Goal: Task Accomplishment & Management: Use online tool/utility

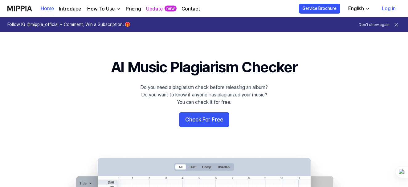
click at [393, 6] on link "Log in" at bounding box center [389, 8] width 24 height 17
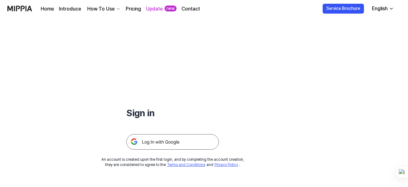
click at [163, 143] on img at bounding box center [172, 141] width 93 height 15
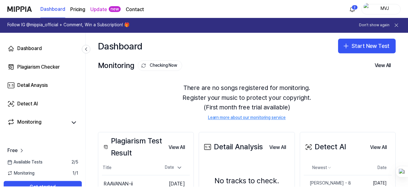
scroll to position [87, 0]
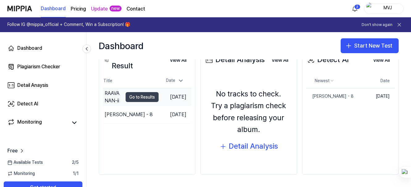
click at [126, 95] on button "Go to Results" at bounding box center [142, 97] width 33 height 10
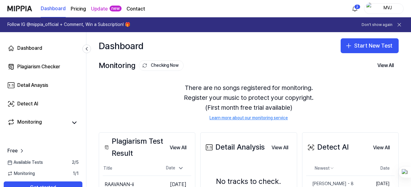
scroll to position [87, 0]
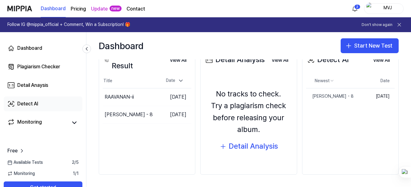
click at [27, 101] on div "Detect AI" at bounding box center [27, 103] width 21 height 7
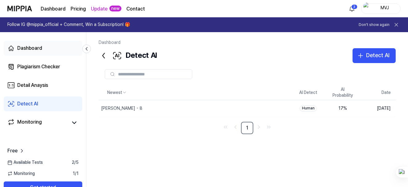
click at [27, 50] on div "Dashboard" at bounding box center [29, 47] width 25 height 7
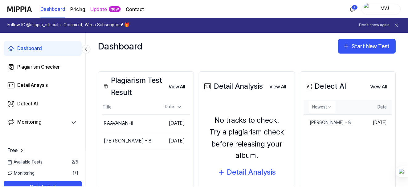
scroll to position [61, 0]
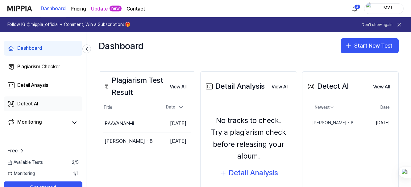
click at [17, 103] on link "Detect AI" at bounding box center [43, 103] width 79 height 15
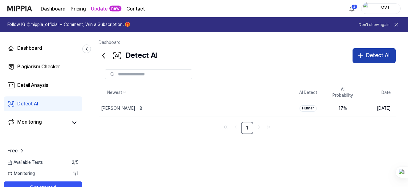
click at [379, 51] on div "Detect AI" at bounding box center [377, 55] width 23 height 9
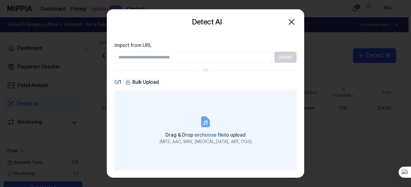
click at [204, 123] on icon at bounding box center [205, 122] width 7 height 10
click at [0, 0] on input "Drag & Drop or choose file to upload (MP3, AAC, WAV, FLAC, AIFF, OGG)" at bounding box center [0, 0] width 0 height 0
click at [203, 124] on icon at bounding box center [205, 122] width 7 height 10
click at [0, 0] on input "Drag & Drop or choose file to upload (MP3, AAC, WAV, FLAC, AIFF, OGG)" at bounding box center [0, 0] width 0 height 0
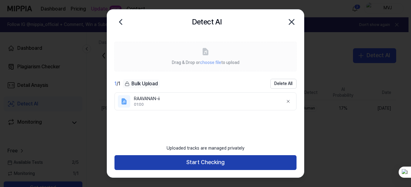
click at [196, 161] on button "Start Checking" at bounding box center [205, 162] width 182 height 15
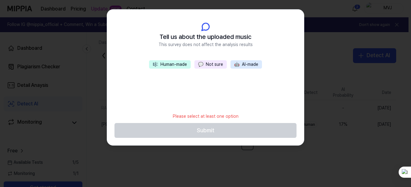
click at [238, 63] on span "🤖" at bounding box center [236, 64] width 5 height 5
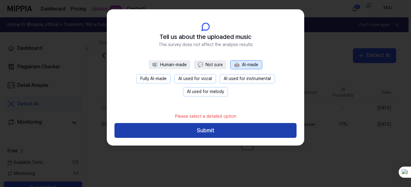
click at [215, 133] on button "Submit" at bounding box center [205, 130] width 182 height 15
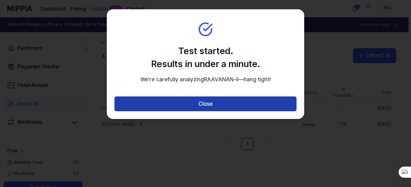
click at [214, 111] on button "Close" at bounding box center [205, 103] width 182 height 15
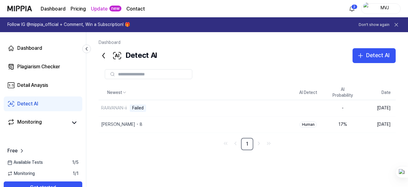
scroll to position [23, 0]
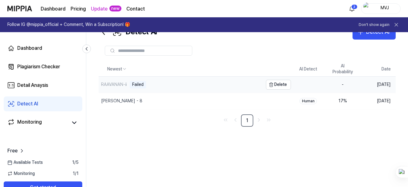
click at [113, 85] on div "RAAVANAN-ii" at bounding box center [114, 84] width 26 height 6
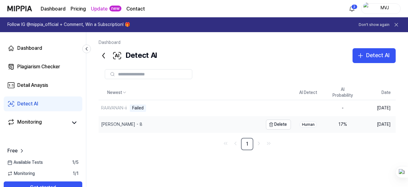
click at [127, 124] on div "KATHAL BOTHAIYA - 8" at bounding box center [121, 124] width 41 height 6
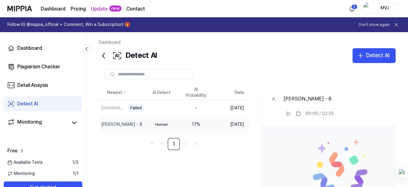
click at [170, 126] on div "Human" at bounding box center [161, 124] width 17 height 6
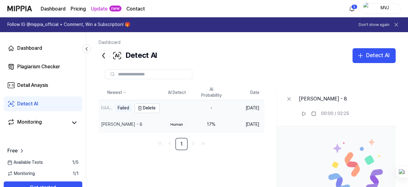
click at [109, 106] on div "RAAVANAN-ii" at bounding box center [106, 108] width 11 height 6
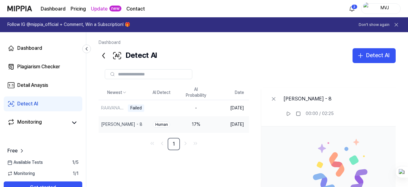
click at [31, 103] on div "Detect AI" at bounding box center [27, 103] width 21 height 7
click at [364, 57] on icon "button" at bounding box center [360, 55] width 7 height 7
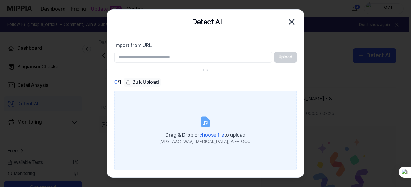
click at [208, 134] on span "choose file" at bounding box center [211, 135] width 25 height 6
click at [0, 0] on input "Drag & Drop or choose file to upload (MP3, AAC, WAV, FLAC, AIFF, OGG)" at bounding box center [0, 0] width 0 height 0
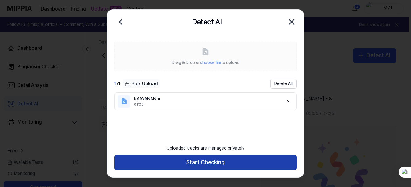
click at [213, 163] on button "Start Checking" at bounding box center [205, 162] width 182 height 15
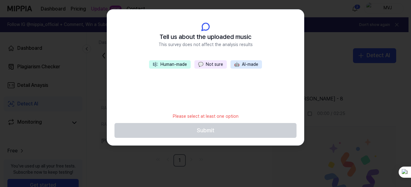
click at [176, 65] on button "🎼 Human-made" at bounding box center [170, 64] width 42 height 9
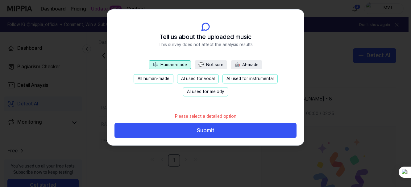
click at [246, 65] on button "🤖 AI-made" at bounding box center [246, 64] width 31 height 9
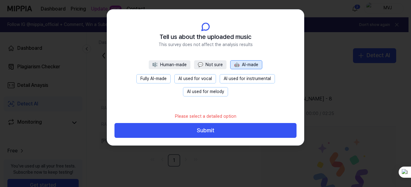
click at [184, 65] on button "🎼 Human-made" at bounding box center [170, 64] width 42 height 9
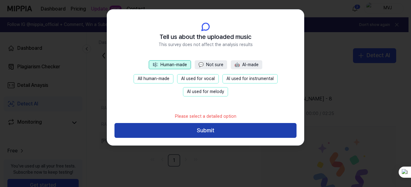
click at [212, 128] on button "Submit" at bounding box center [205, 130] width 182 height 15
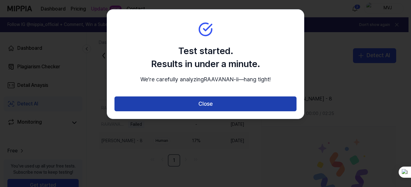
click at [216, 111] on button "Close" at bounding box center [205, 103] width 182 height 15
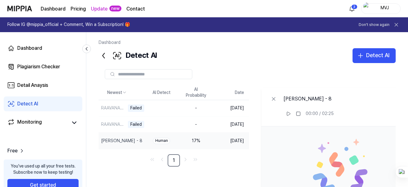
click at [255, 10] on div "Dashboard Pricing Update new Contact 2 MVJ" at bounding box center [204, 8] width 394 height 17
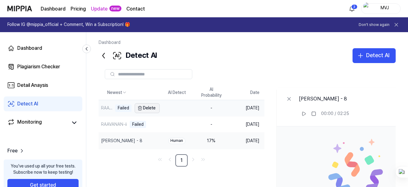
click at [159, 110] on button "Delete" at bounding box center [147, 108] width 25 height 10
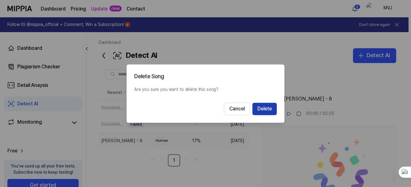
click at [258, 108] on button "Delete" at bounding box center [264, 108] width 24 height 12
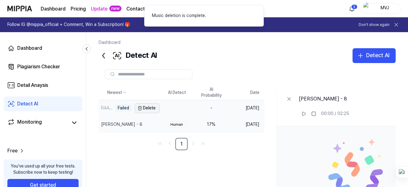
click at [159, 106] on button "Delete" at bounding box center [147, 108] width 25 height 10
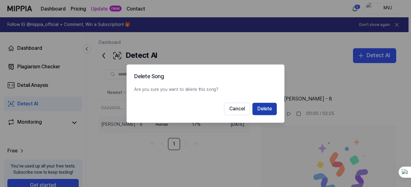
click at [272, 112] on button "Delete" at bounding box center [264, 108] width 24 height 12
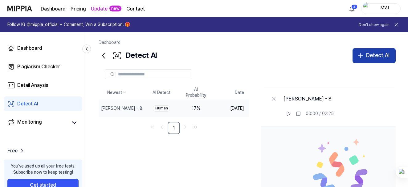
click at [364, 52] on icon "button" at bounding box center [360, 55] width 7 height 7
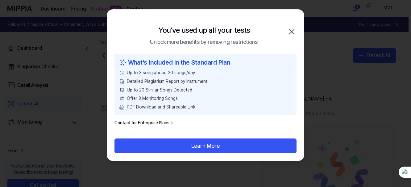
click at [293, 31] on icon "button" at bounding box center [291, 31] width 5 height 5
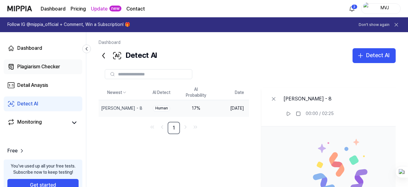
click at [42, 66] on div "Plagiarism Checker" at bounding box center [38, 66] width 43 height 7
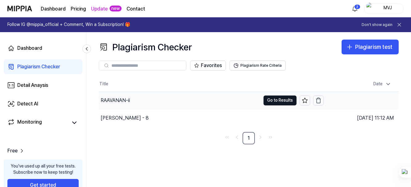
click at [123, 101] on div "RAAVANAN-ii" at bounding box center [115, 100] width 29 height 7
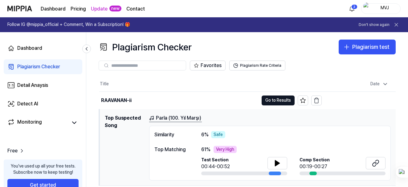
scroll to position [34, 0]
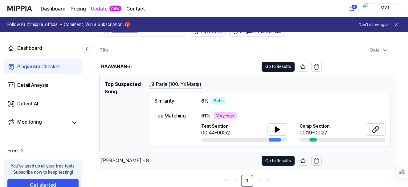
click at [130, 159] on div "KATHAL BOTHAIYA - 8" at bounding box center [125, 160] width 48 height 7
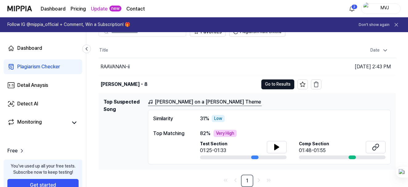
scroll to position [0, 0]
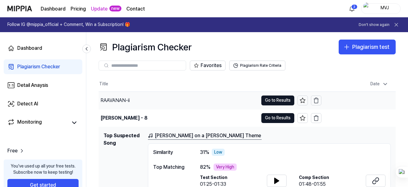
click at [113, 100] on div "RAAVANAN-ii" at bounding box center [115, 100] width 29 height 7
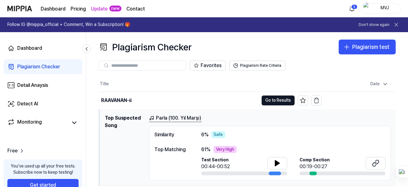
scroll to position [34, 0]
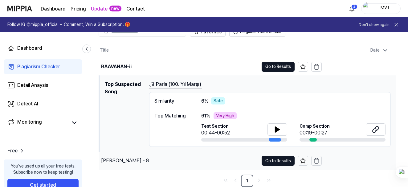
click at [138, 158] on div "KATHAL BOTHAIYA - 8" at bounding box center [125, 160] width 48 height 7
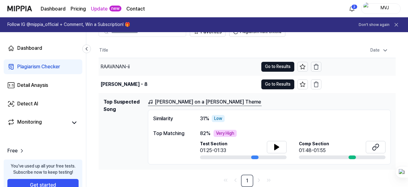
scroll to position [0, 0]
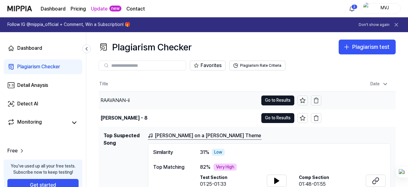
click at [117, 97] on div "RAAVANAN-ii" at bounding box center [115, 100] width 29 height 7
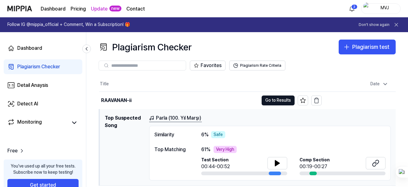
scroll to position [34, 0]
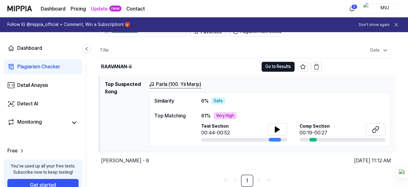
click at [394, 22] on icon at bounding box center [397, 25] width 6 height 6
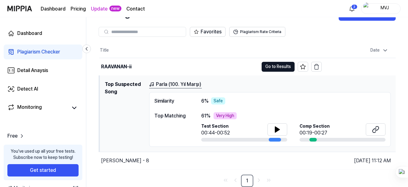
scroll to position [19, 0]
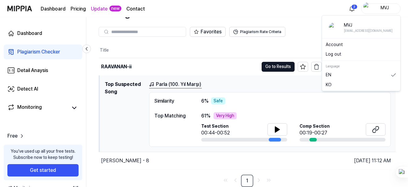
click at [382, 6] on div "MVJ" at bounding box center [385, 8] width 24 height 7
click at [335, 55] on button "Log out" at bounding box center [361, 54] width 71 height 6
